Goal: Task Accomplishment & Management: Manage account settings

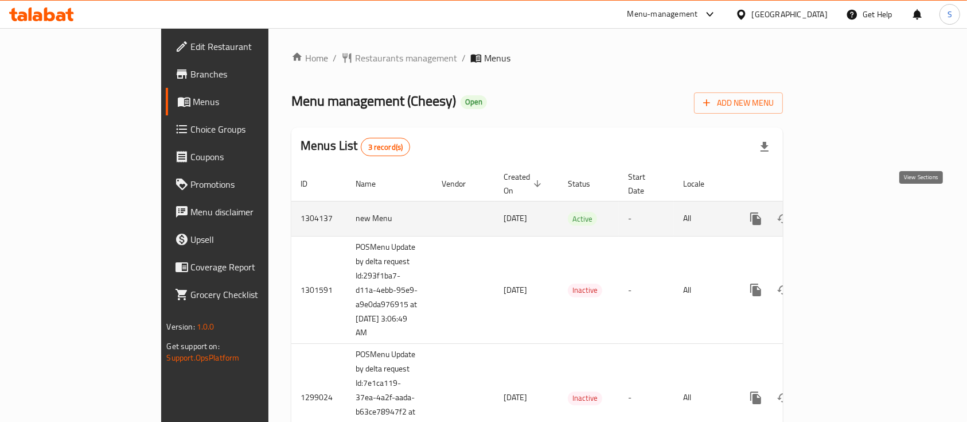
click at [845, 212] on icon "enhanced table" at bounding box center [839, 219] width 14 height 14
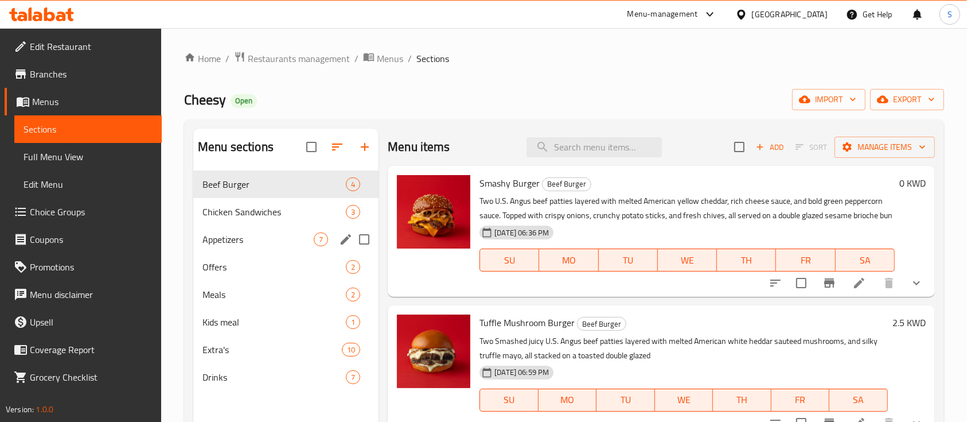
click at [267, 243] on span "Appetizers" at bounding box center [257, 239] width 111 height 14
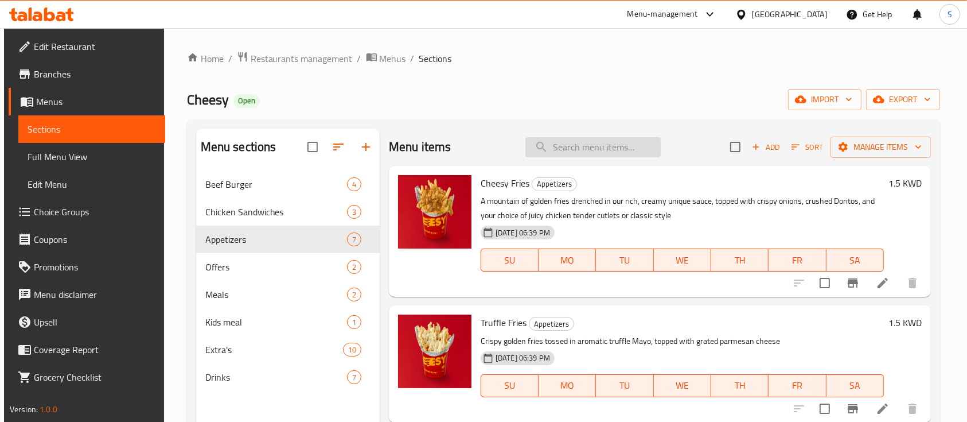
click at [542, 149] on input "search" at bounding box center [592, 147] width 135 height 20
type input "balls"
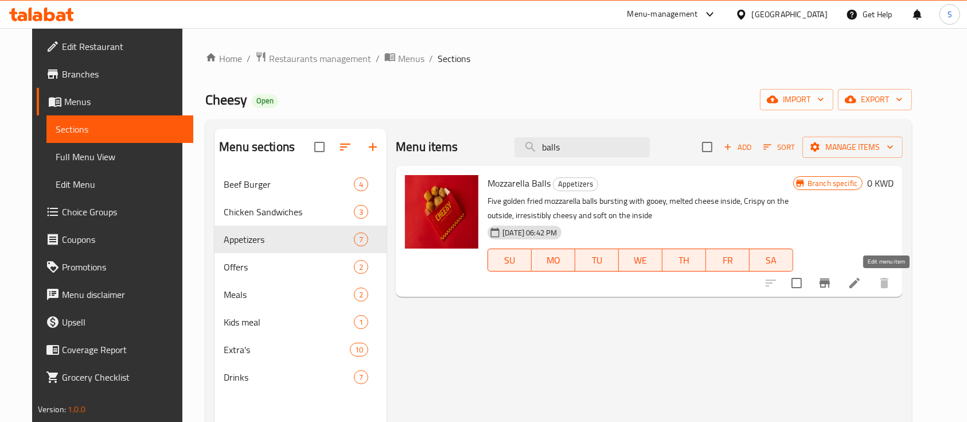
click at [860, 286] on icon at bounding box center [854, 283] width 10 height 10
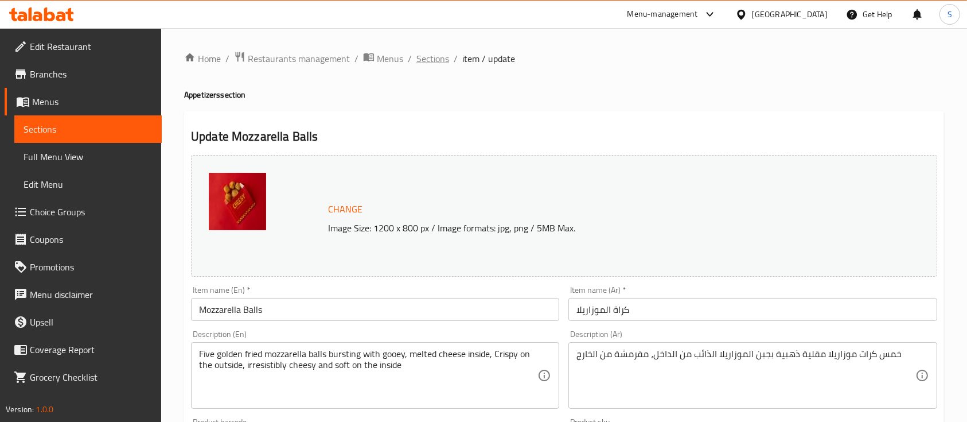
click at [427, 61] on span "Sections" at bounding box center [432, 59] width 33 height 14
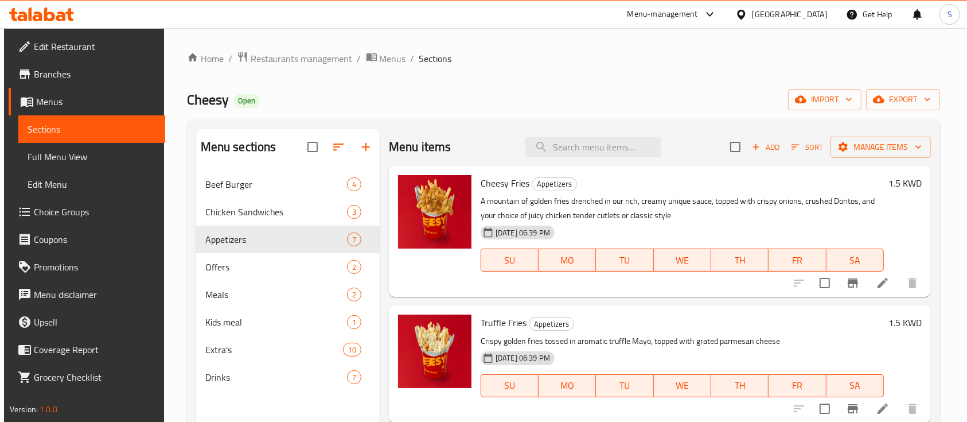
click at [578, 167] on div "Cheesy Fries Appetizers A mountain of golden fries drenched in our rich, creamy…" at bounding box center [660, 231] width 542 height 131
click at [584, 147] on input "search" at bounding box center [592, 147] width 135 height 20
type input "balls"
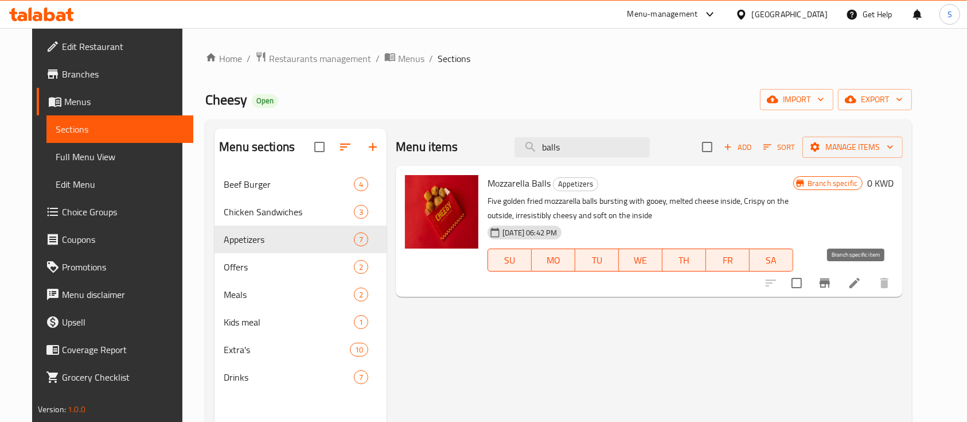
click at [830, 282] on icon "Branch-specific-item" at bounding box center [824, 282] width 10 height 9
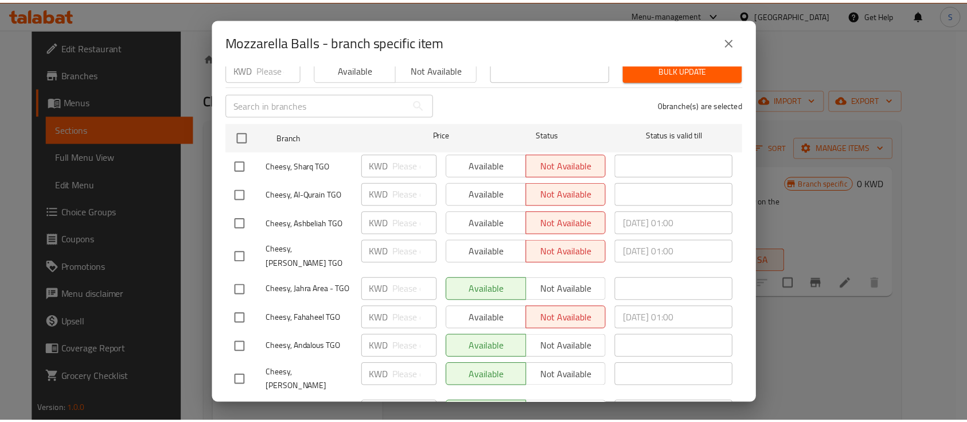
scroll to position [166, 0]
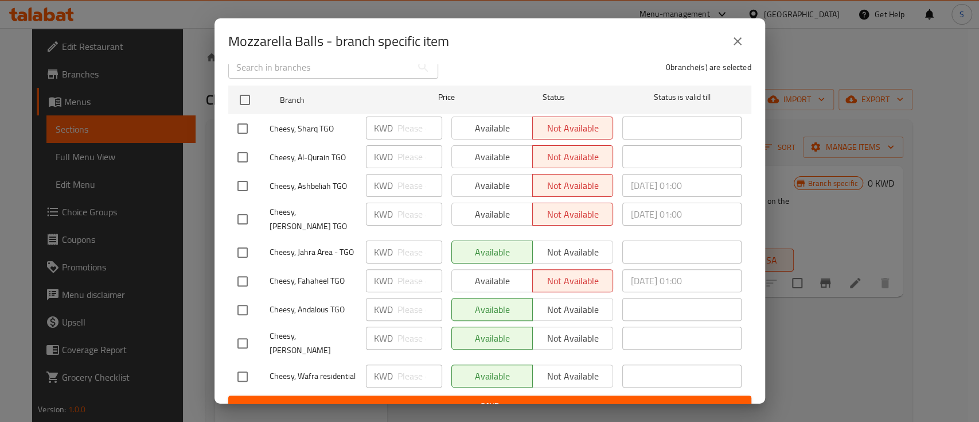
click at [840, 50] on div "Mozzarella Balls - branch specific item Mozzarella Balls Five golden fried mozz…" at bounding box center [489, 211] width 979 height 422
click at [732, 32] on button "close" at bounding box center [738, 42] width 28 height 28
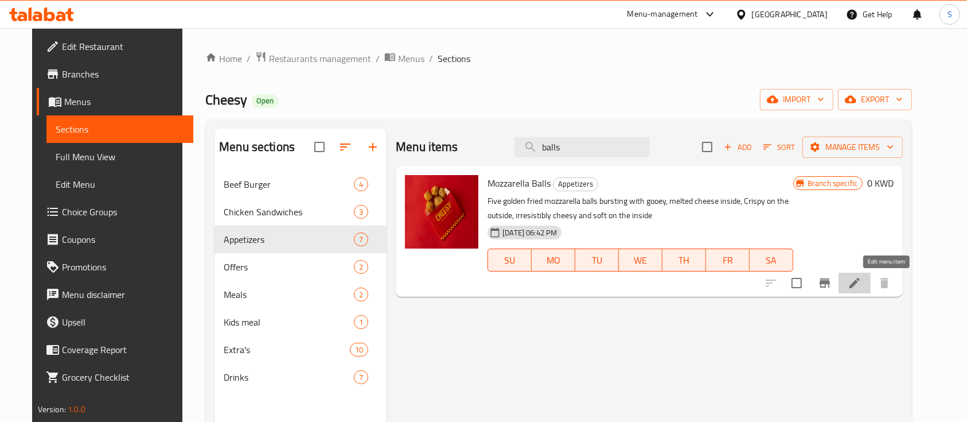
click at [861, 283] on icon at bounding box center [855, 283] width 14 height 14
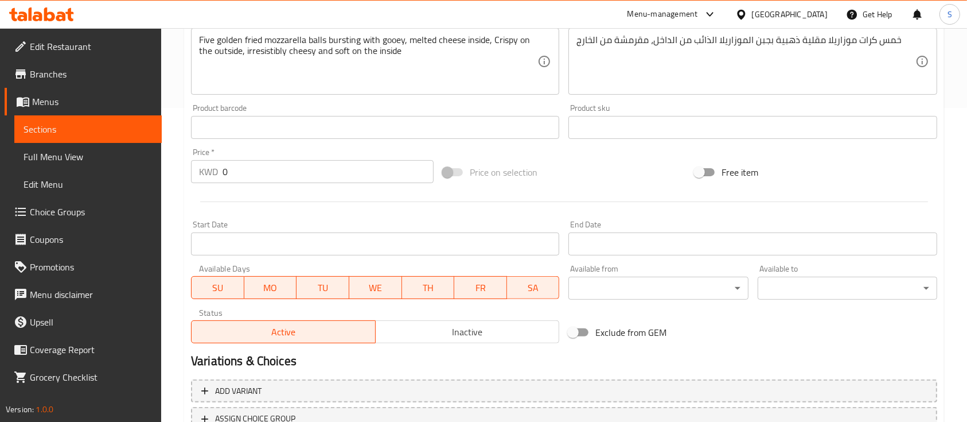
scroll to position [405, 0]
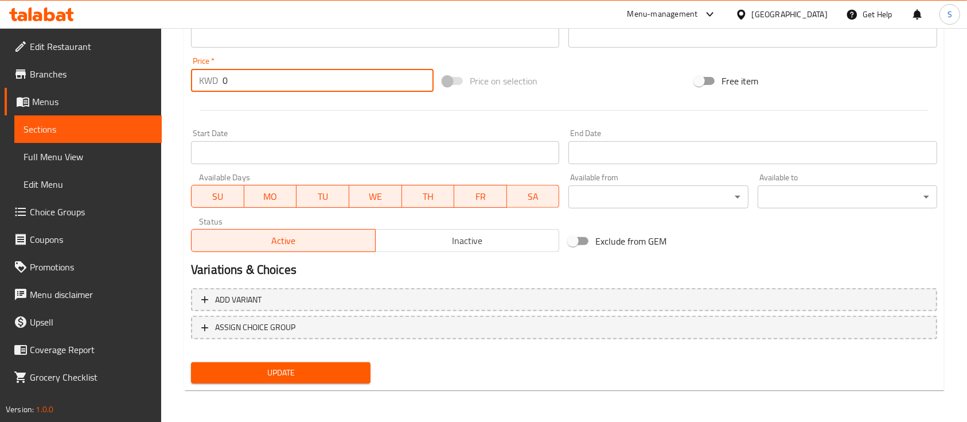
drag, startPoint x: 248, startPoint y: 71, endPoint x: 145, endPoint y: 95, distance: 106.0
click at [145, 95] on div "Edit Restaurant Branches Menus Sections Full Menu View Edit Menu Choice Groups …" at bounding box center [483, 22] width 967 height 799
type input "1.25"
drag, startPoint x: 266, startPoint y: 372, endPoint x: 278, endPoint y: 379, distance: 13.9
click at [269, 374] on span "Update" at bounding box center [280, 372] width 161 height 14
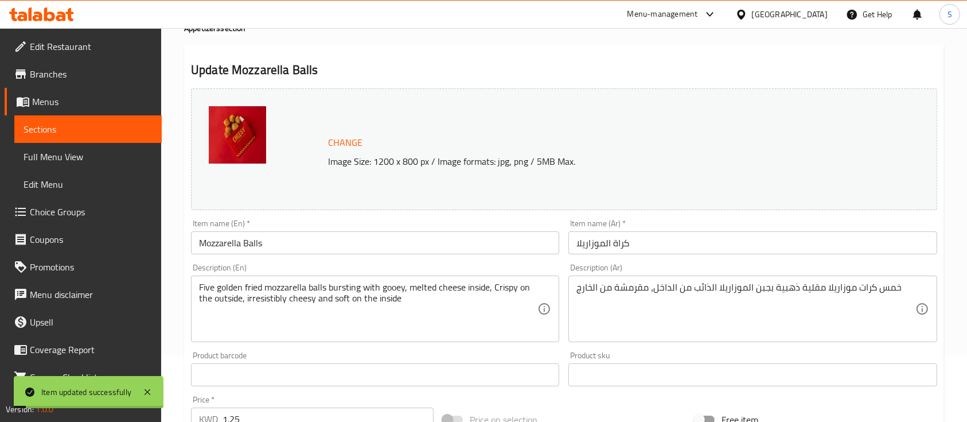
scroll to position [0, 0]
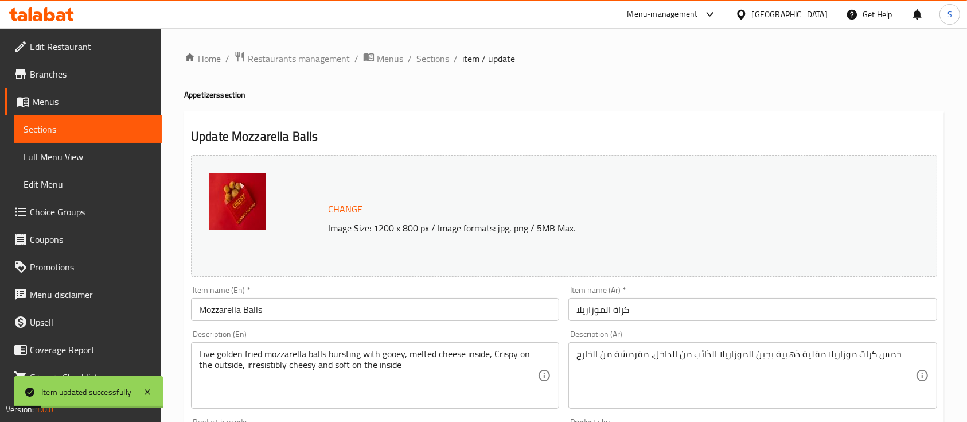
click at [436, 53] on span "Sections" at bounding box center [432, 59] width 33 height 14
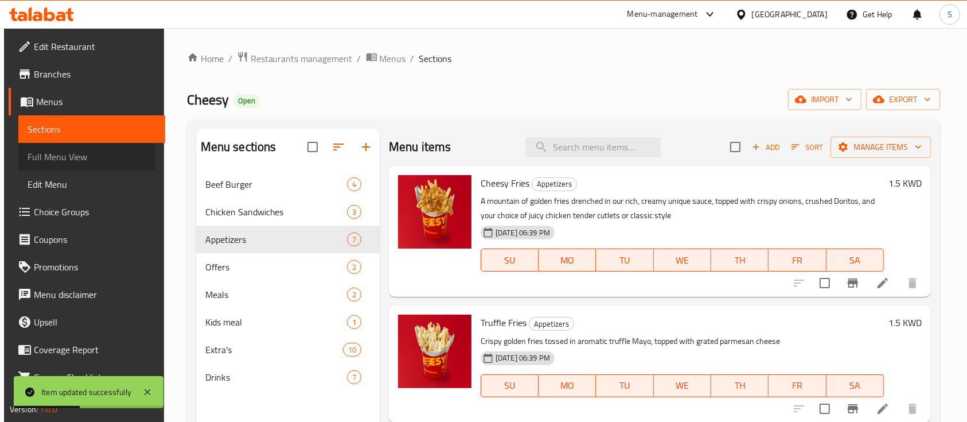
click at [65, 158] on span "Full Menu View" at bounding box center [92, 157] width 129 height 14
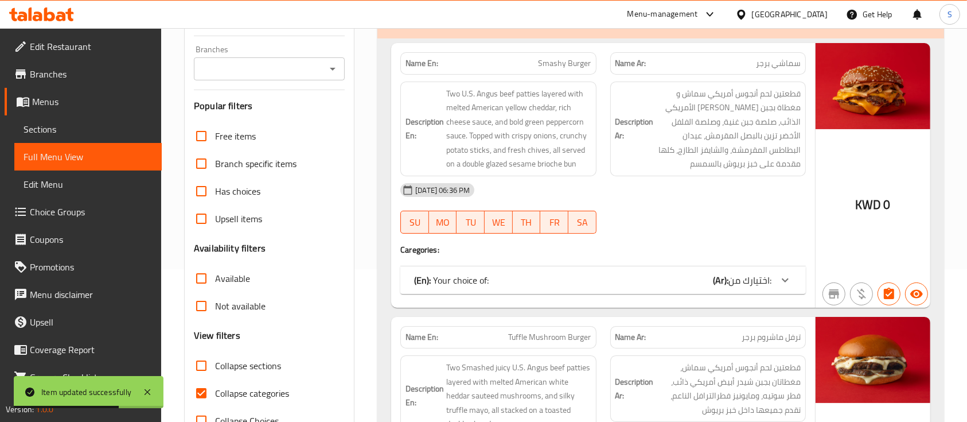
scroll to position [306, 0]
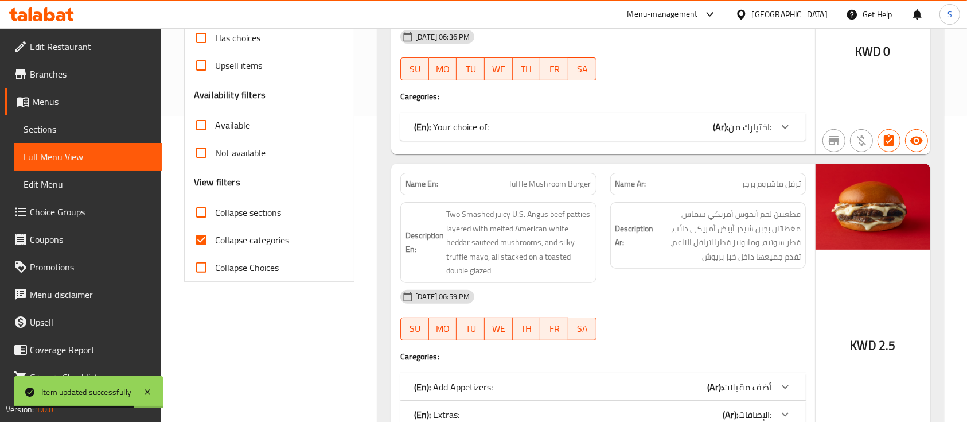
click at [656, 127] on div "(En): Your choice of: (Ar): اختيارك من:" at bounding box center [592, 127] width 357 height 14
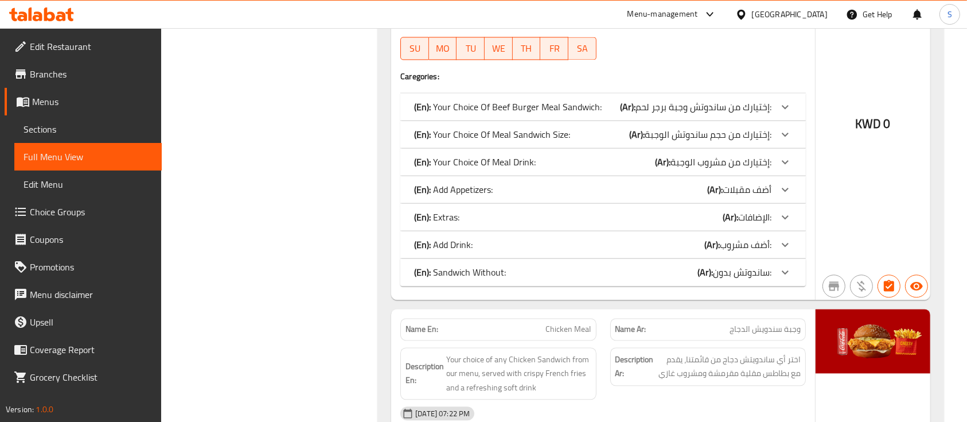
scroll to position [6575, 0]
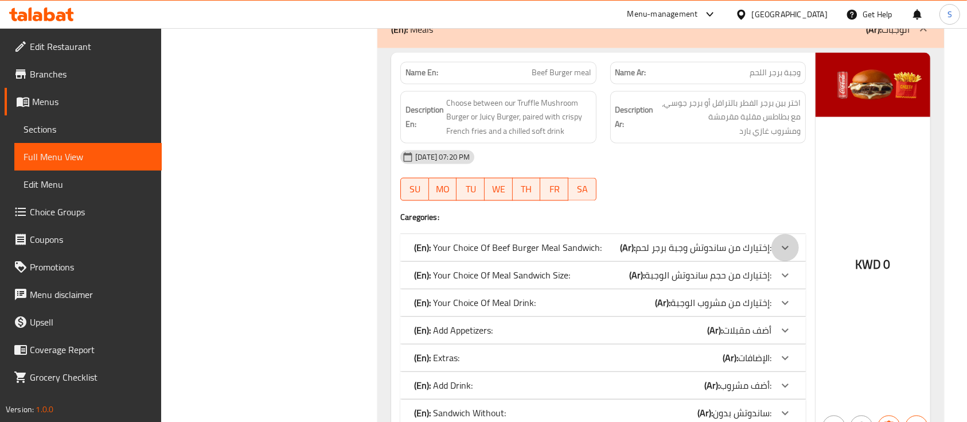
click at [786, 254] on icon at bounding box center [785, 247] width 14 height 14
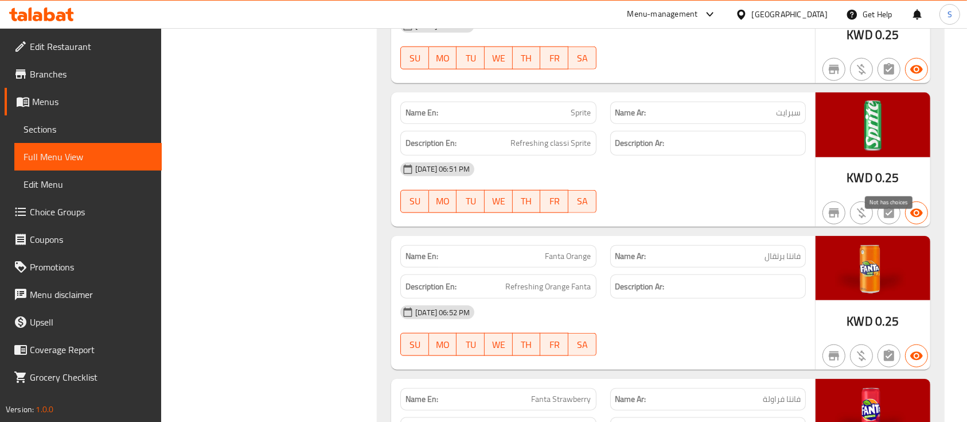
scroll to position [10226, 0]
